Goal: Information Seeking & Learning: Learn about a topic

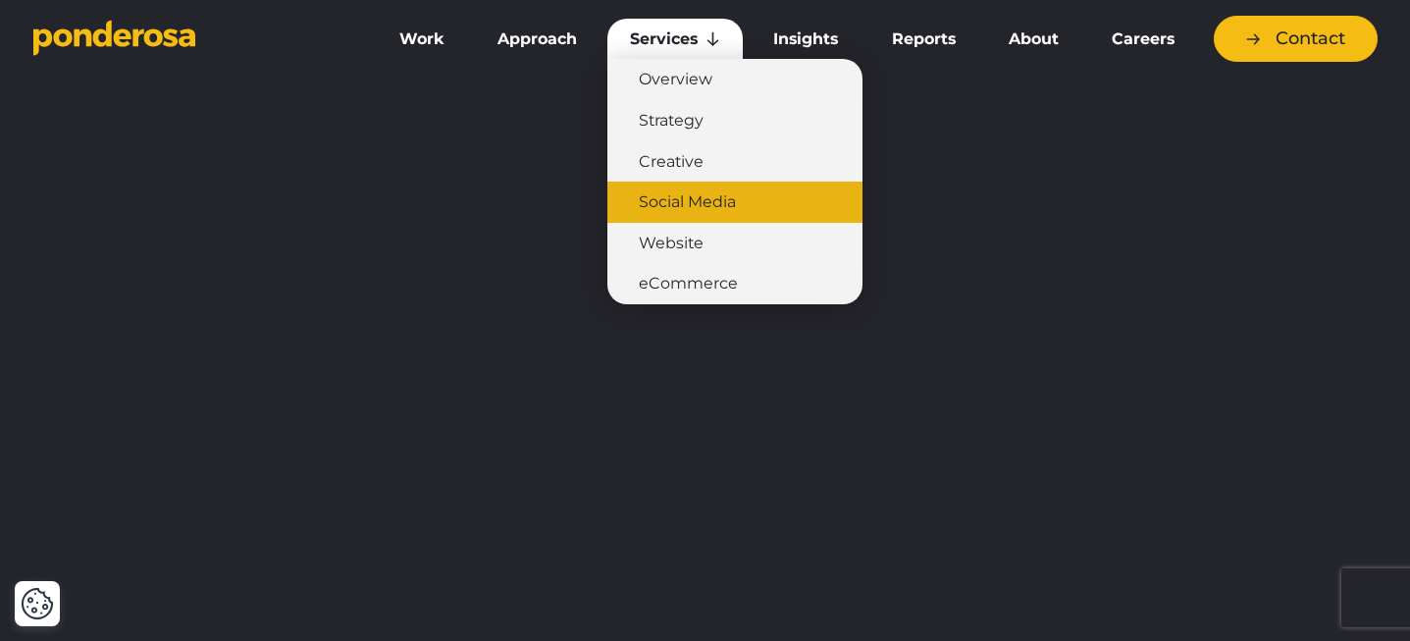
click at [692, 196] on link "Social Media" at bounding box center [734, 202] width 255 height 41
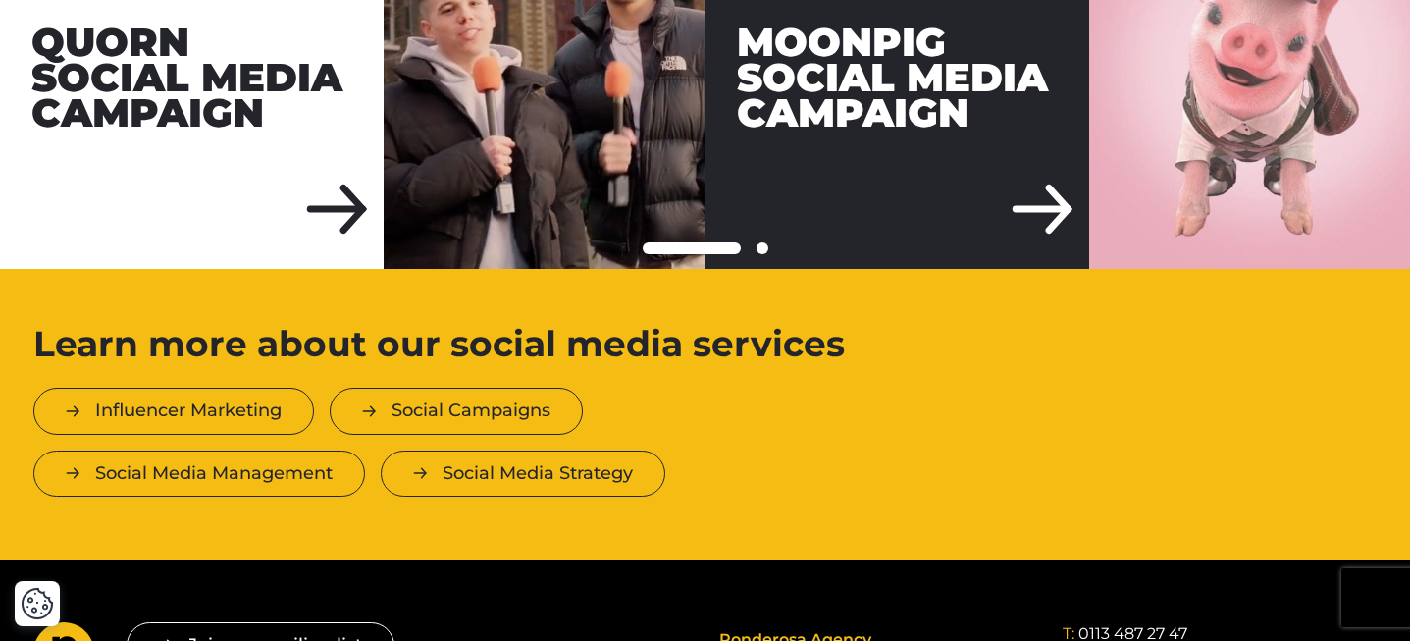
scroll to position [3454, 0]
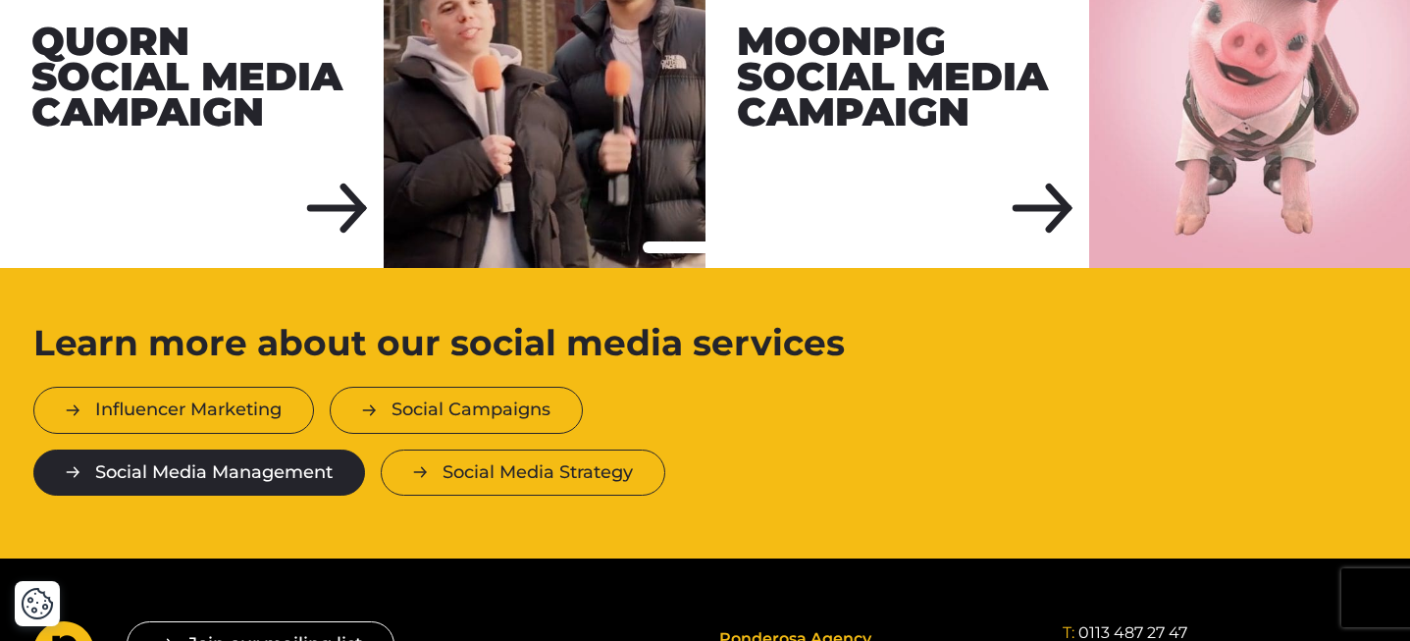
click at [302, 493] on link "Social Media Management" at bounding box center [199, 472] width 332 height 46
